Goal: Navigation & Orientation: Find specific page/section

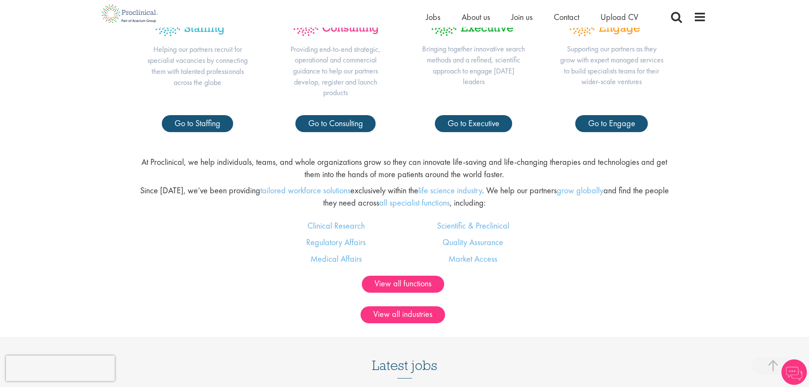
scroll to position [340, 0]
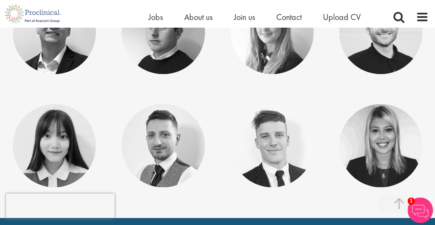
scroll to position [3278, 0]
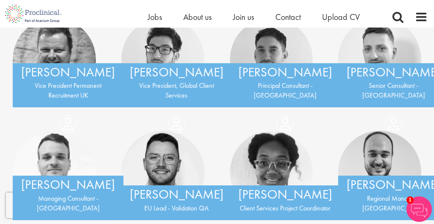
scroll to position [1189, 0]
